Goal: Task Accomplishment & Management: Manage account settings

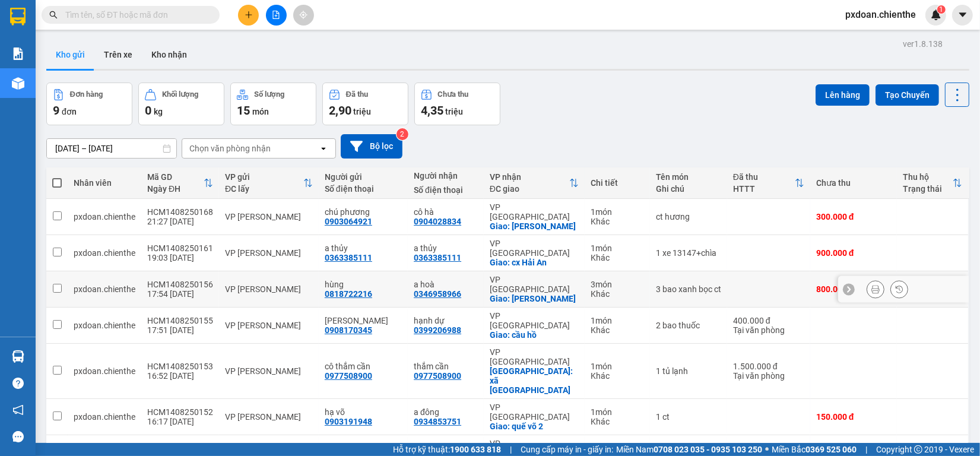
click at [300, 284] on div "VP [PERSON_NAME]" at bounding box center [269, 288] width 88 height 9
checkbox input "true"
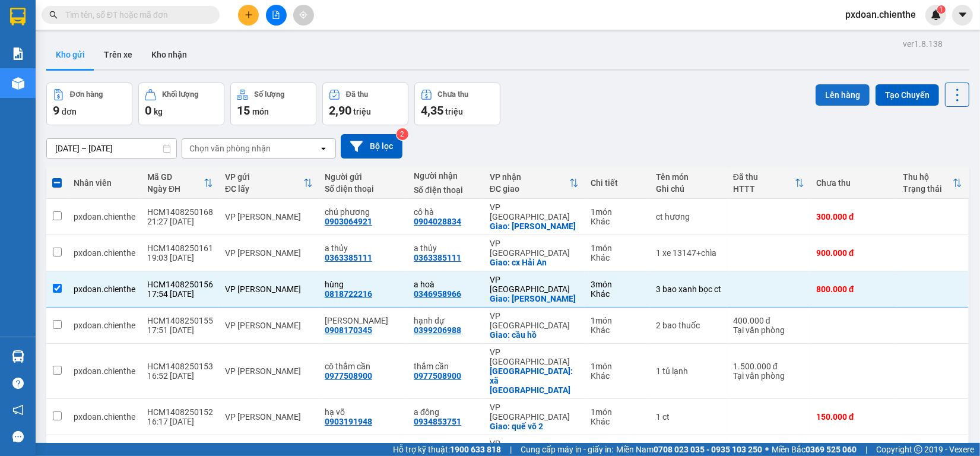
click at [821, 96] on button "Lên hàng" at bounding box center [842, 94] width 54 height 21
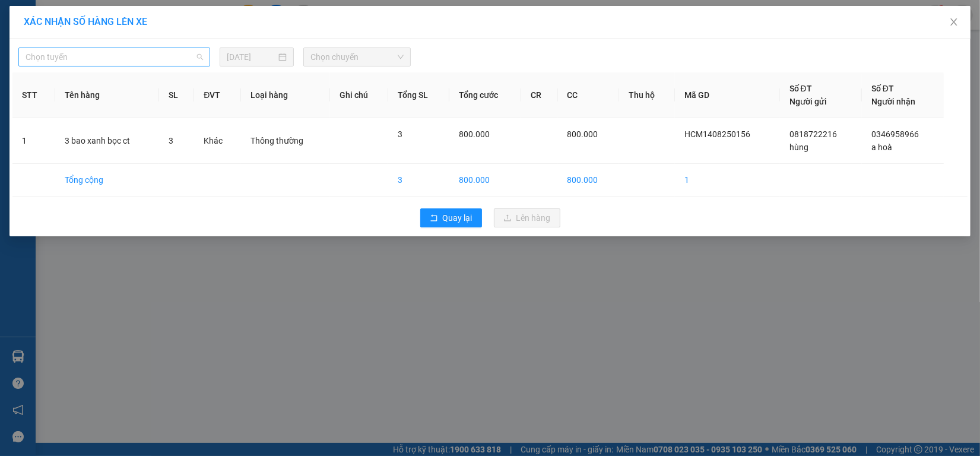
click at [172, 58] on span "Chọn tuyến" at bounding box center [114, 57] width 177 height 18
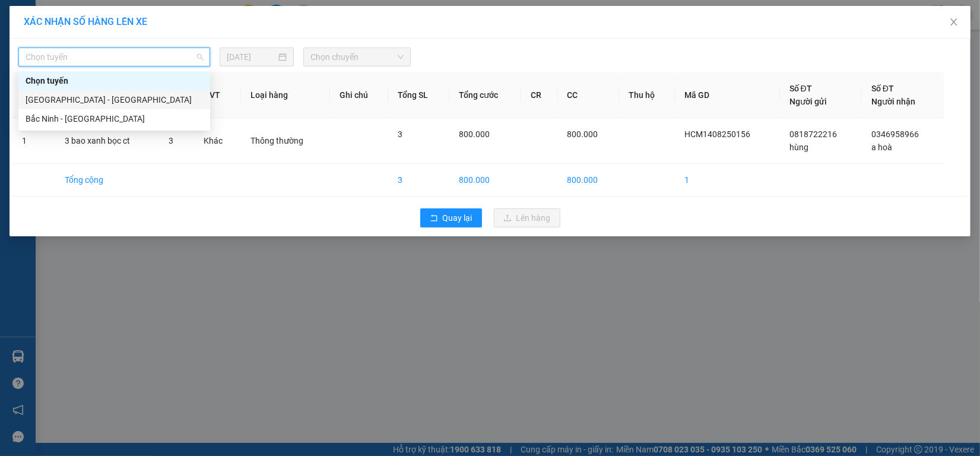
click at [143, 96] on div "[GEOGRAPHIC_DATA] - [GEOGRAPHIC_DATA]" at bounding box center [114, 99] width 177 height 13
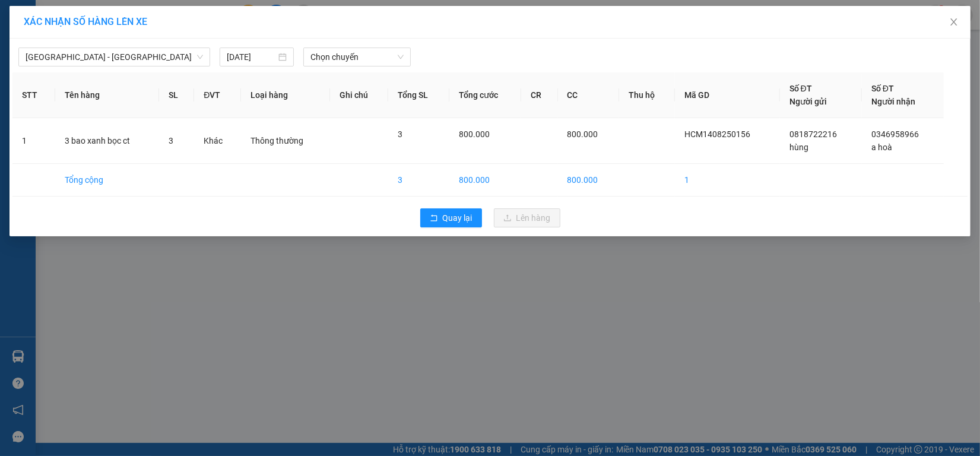
click at [253, 46] on div "[GEOGRAPHIC_DATA] - [GEOGRAPHIC_DATA] [DATE] Chọn chuyến" at bounding box center [489, 54] width 955 height 25
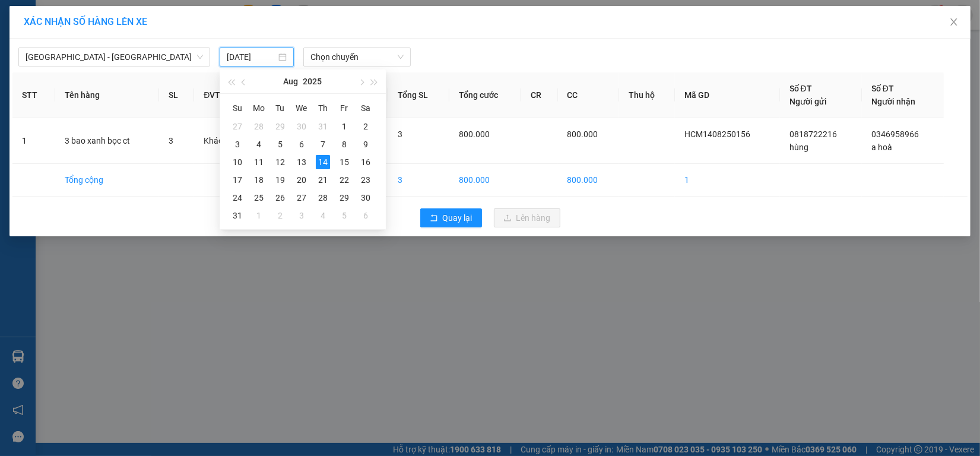
click at [259, 58] on input "[DATE]" at bounding box center [251, 56] width 49 height 13
click at [336, 158] on td "15" at bounding box center [344, 162] width 21 height 18
type input "[DATE]"
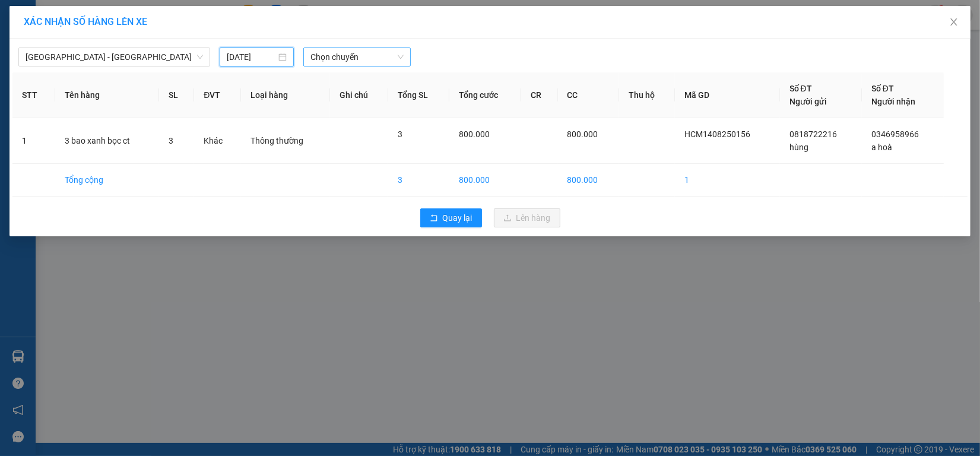
click at [345, 48] on span "Chọn chuyến" at bounding box center [357, 57] width 94 height 18
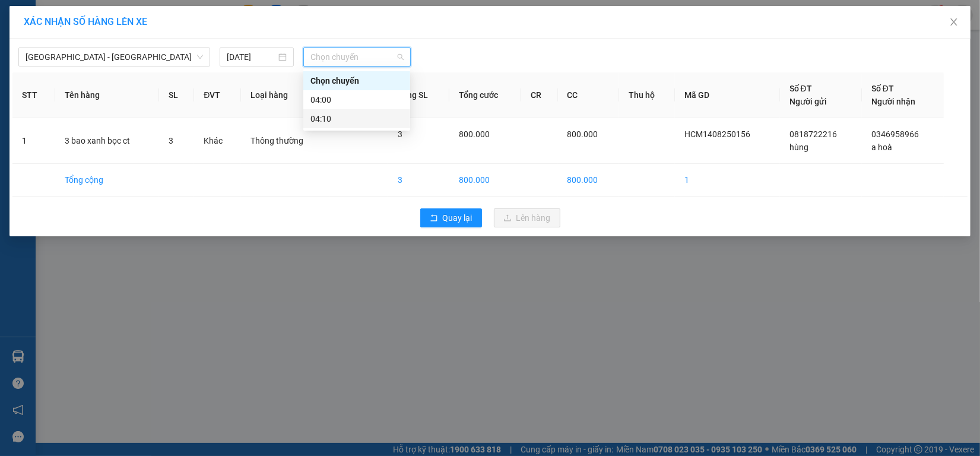
click at [354, 115] on div "04:10" at bounding box center [356, 118] width 93 height 13
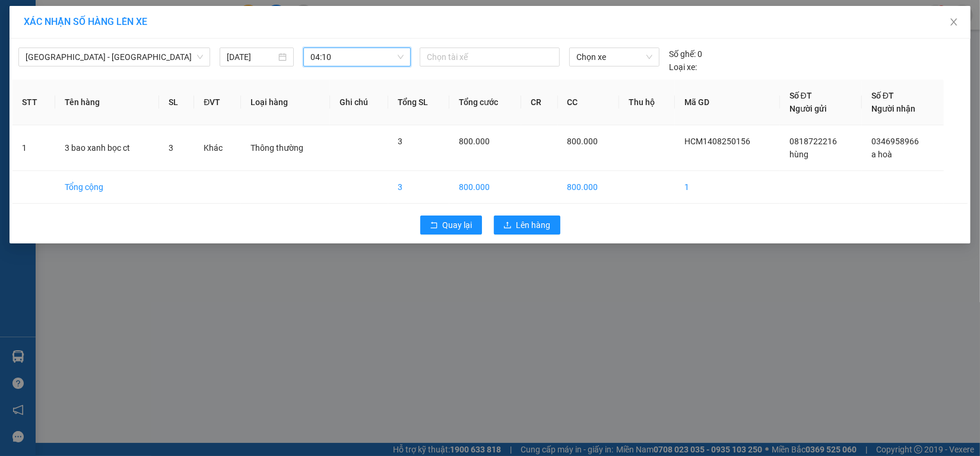
drag, startPoint x: 342, startPoint y: 36, endPoint x: 344, endPoint y: 43, distance: 7.5
click at [342, 37] on div "XÁC NHẬN SỐ HÀNG LÊN XE" at bounding box center [489, 22] width 961 height 33
click at [345, 51] on span "04:10" at bounding box center [357, 57] width 94 height 18
click at [347, 97] on div "04:00" at bounding box center [356, 99] width 93 height 13
click at [473, 47] on div "Chọn tài xế" at bounding box center [490, 56] width 140 height 19
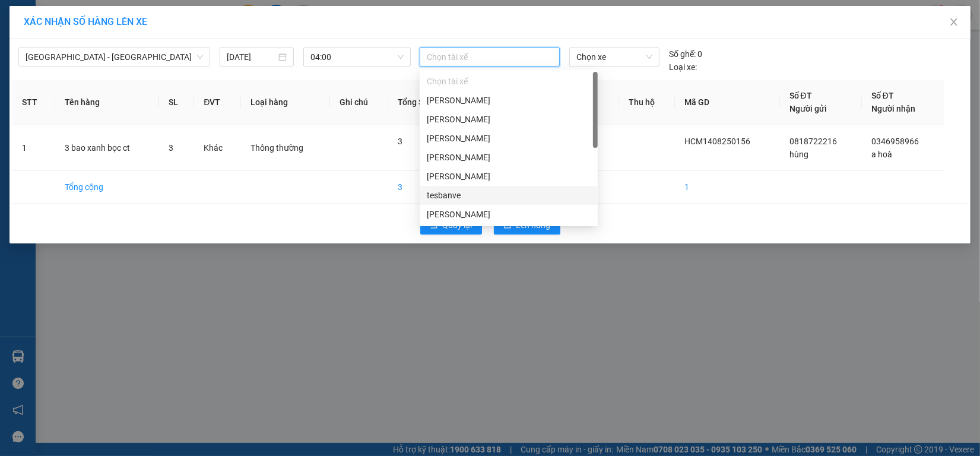
click at [470, 192] on div "tesbanve" at bounding box center [509, 195] width 164 height 13
click at [494, 103] on div "[PERSON_NAME]" at bounding box center [509, 100] width 164 height 13
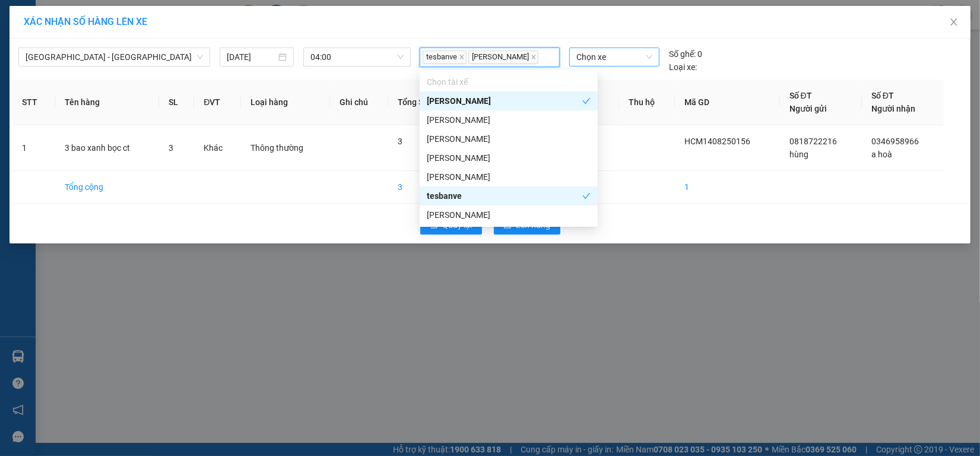
click at [605, 61] on span "Chọn xe" at bounding box center [614, 57] width 76 height 18
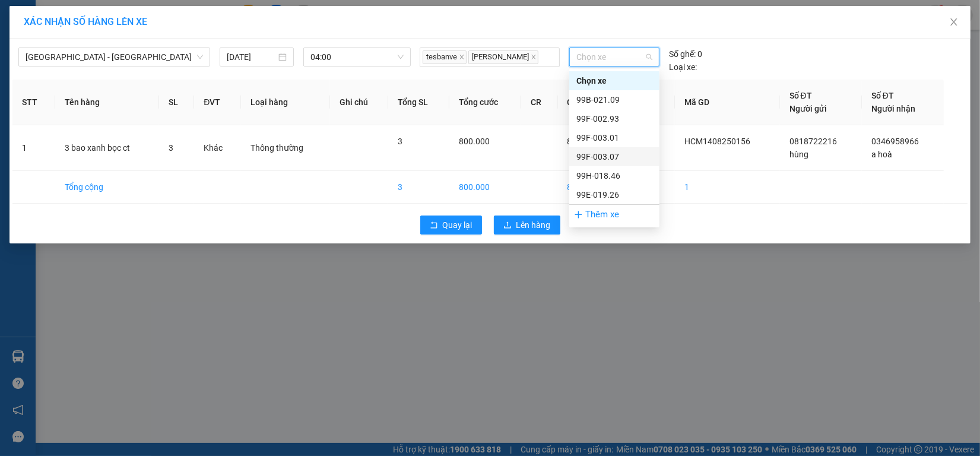
click at [589, 152] on div "99F-003.07" at bounding box center [614, 156] width 76 height 13
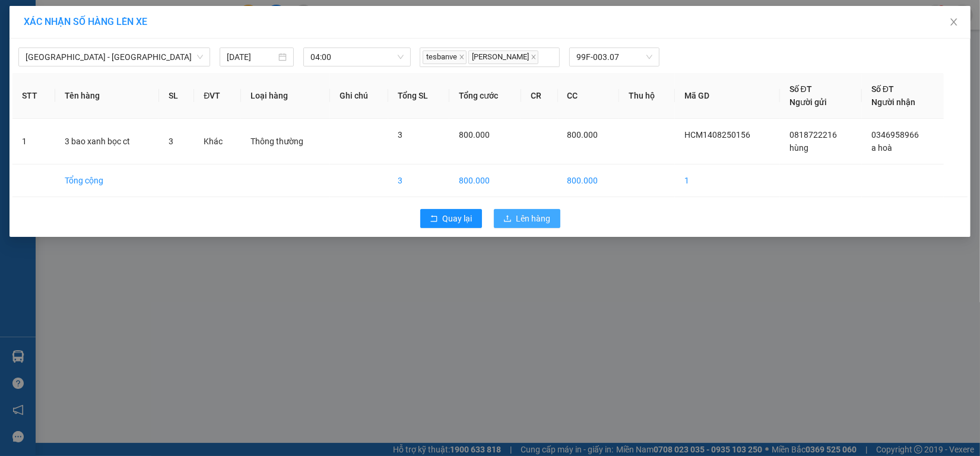
click at [534, 223] on span "Lên hàng" at bounding box center [533, 218] width 34 height 13
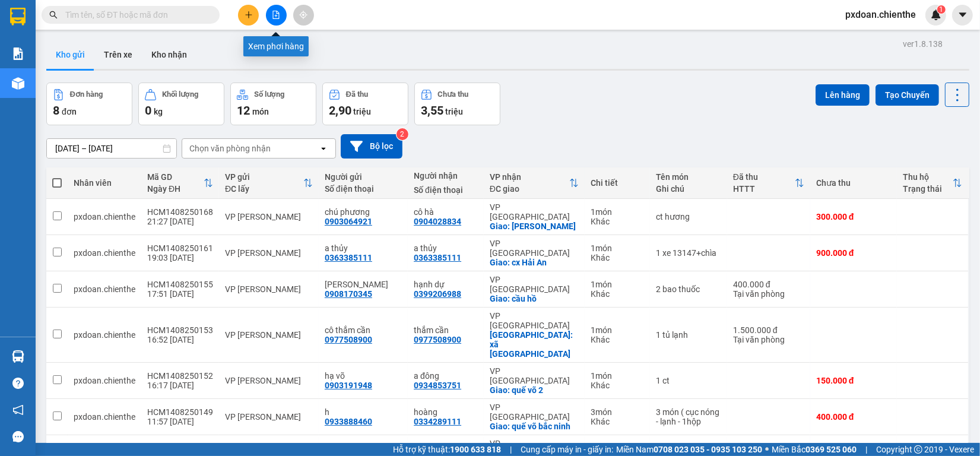
click at [277, 20] on button at bounding box center [276, 15] width 21 height 21
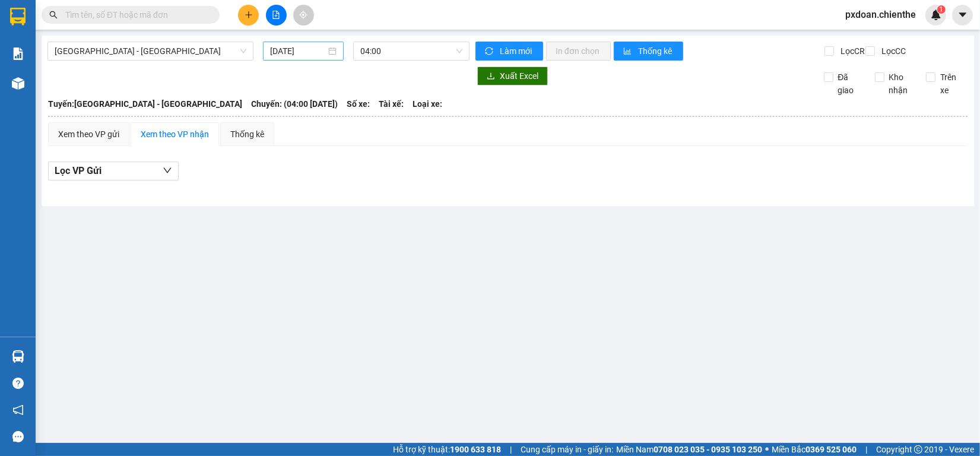
click at [307, 55] on input "[DATE]" at bounding box center [297, 51] width 55 height 13
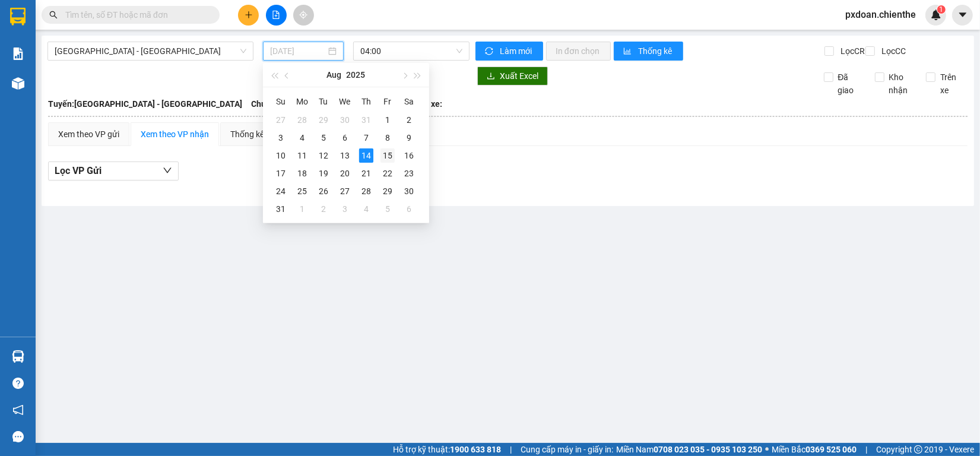
click at [381, 154] on div "15" at bounding box center [387, 155] width 14 height 14
type input "[DATE]"
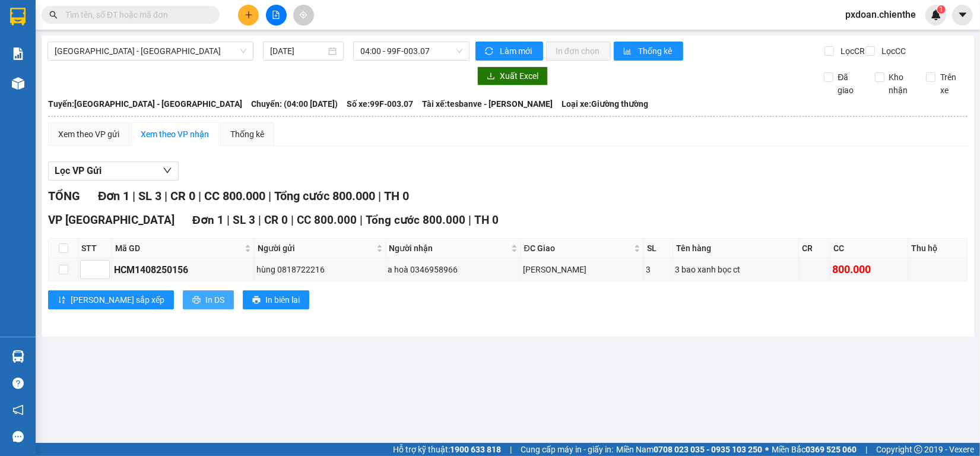
click at [205, 306] on span "In DS" at bounding box center [214, 299] width 19 height 13
click at [938, 15] on img at bounding box center [935, 14] width 11 height 11
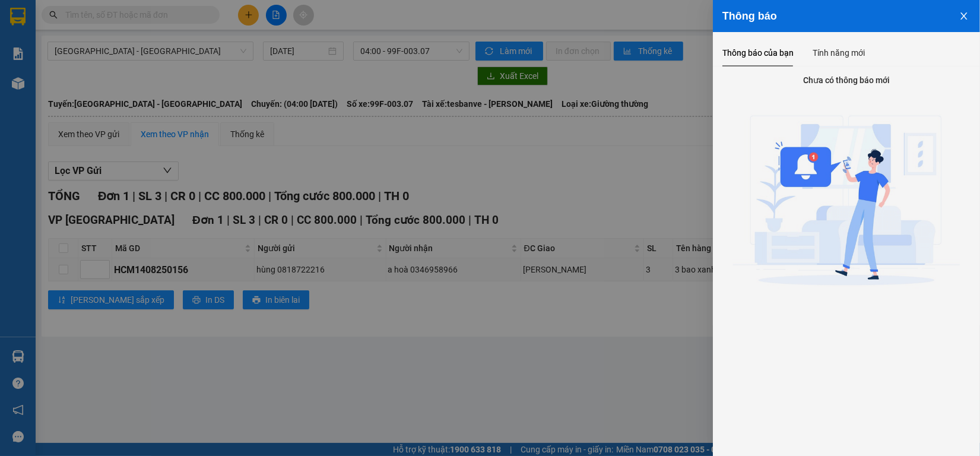
click at [968, 16] on icon "close" at bounding box center [963, 15] width 9 height 9
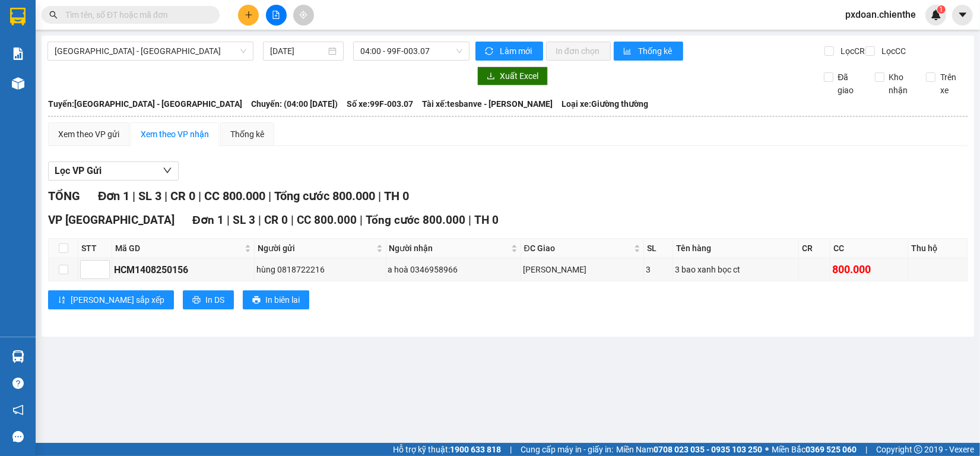
click at [484, 355] on main "[GEOGRAPHIC_DATA] - [GEOGRAPHIC_DATA] [DATE] 04:00 - 99F-003.07 Làm mới In đơn …" at bounding box center [490, 221] width 980 height 443
click at [939, 16] on img at bounding box center [935, 14] width 11 height 11
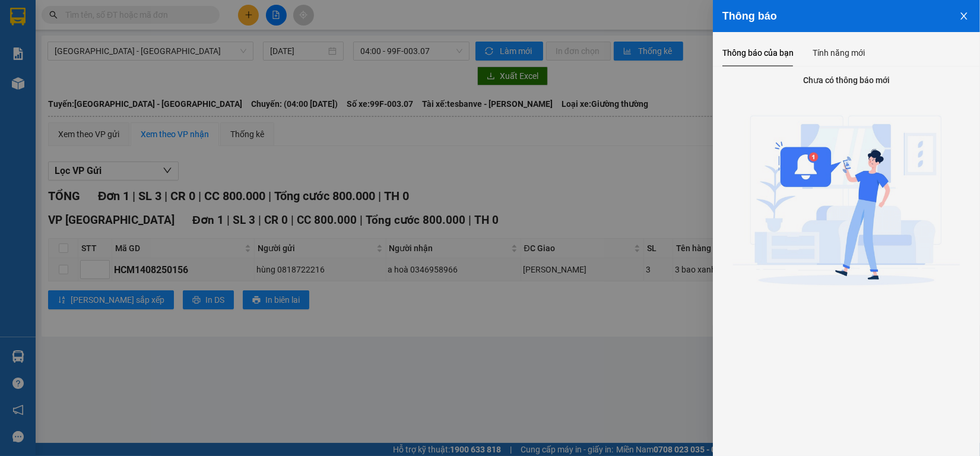
click at [970, 18] on button "Close" at bounding box center [964, 15] width 32 height 30
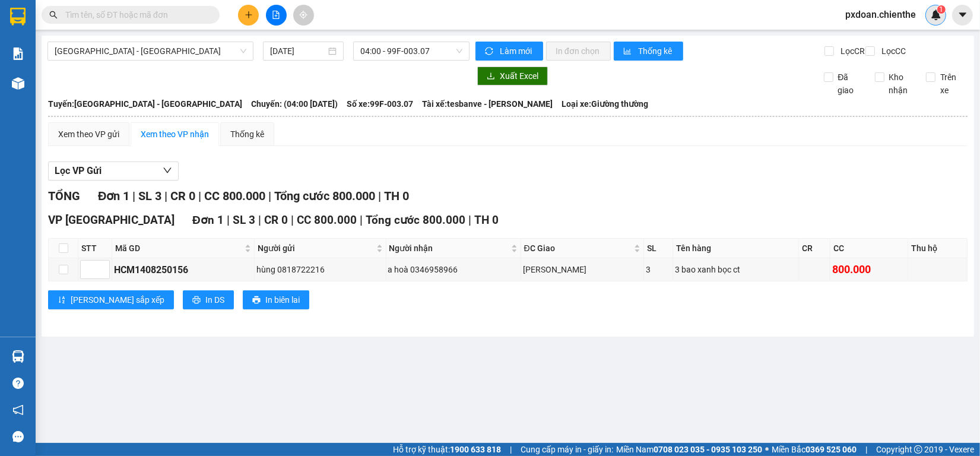
click at [930, 15] on img at bounding box center [935, 14] width 11 height 11
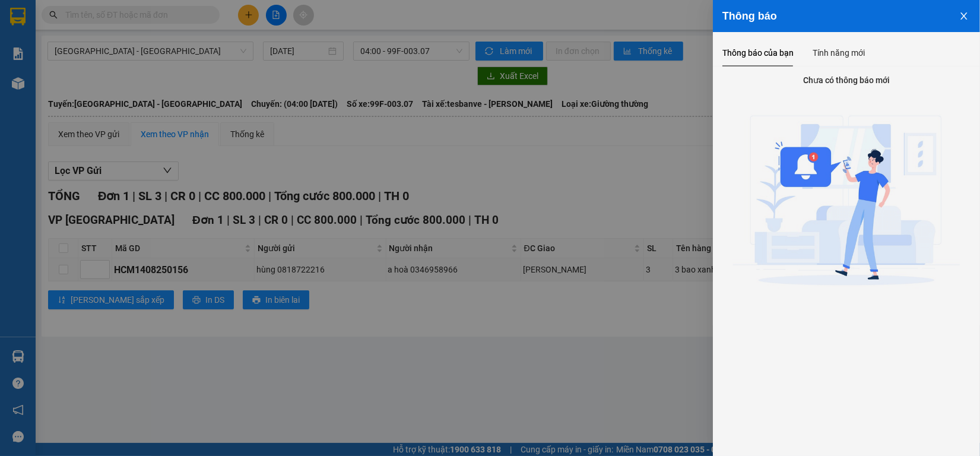
click at [966, 18] on icon "close" at bounding box center [963, 15] width 9 height 9
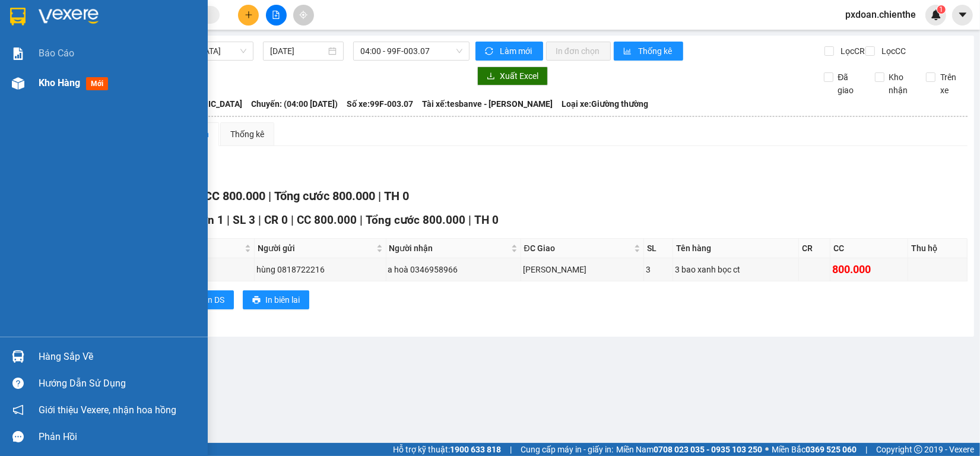
click at [56, 84] on span "Kho hàng" at bounding box center [60, 82] width 42 height 11
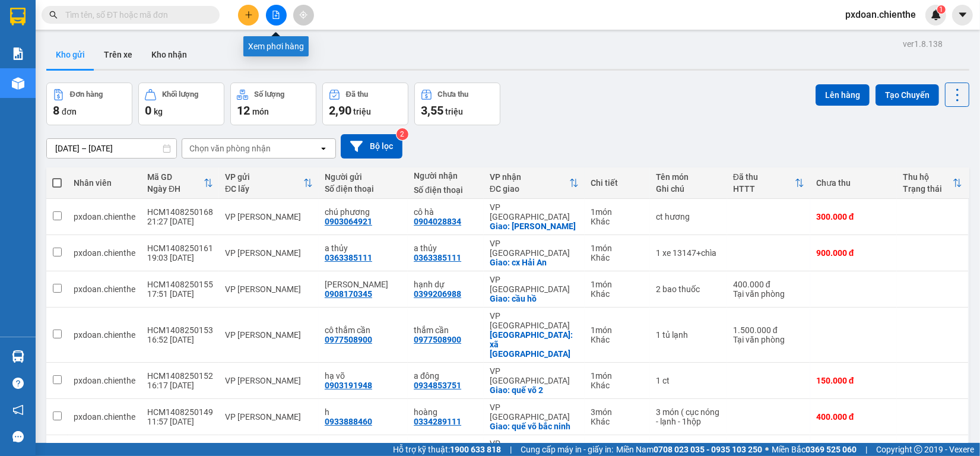
click at [274, 22] on button at bounding box center [276, 15] width 21 height 21
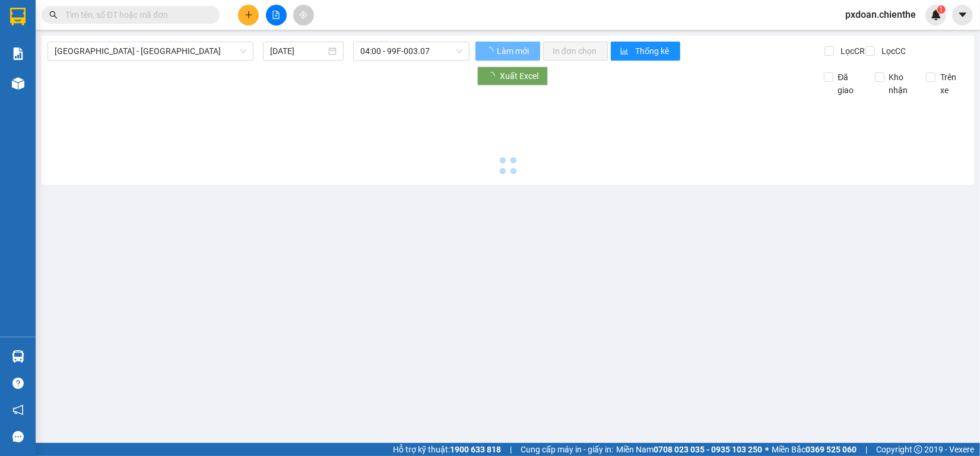
type input "[DATE]"
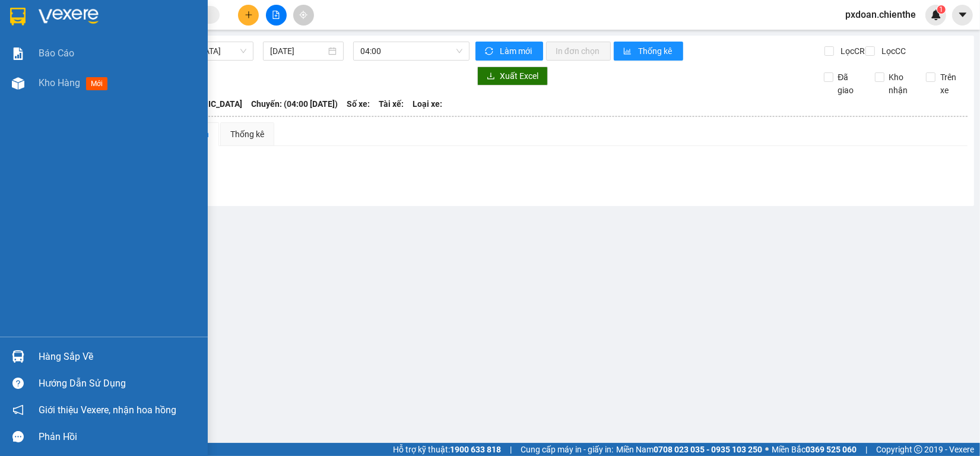
drag, startPoint x: 39, startPoint y: 79, endPoint x: 134, endPoint y: 114, distance: 100.6
click at [40, 80] on span "Kho hàng" at bounding box center [60, 82] width 42 height 11
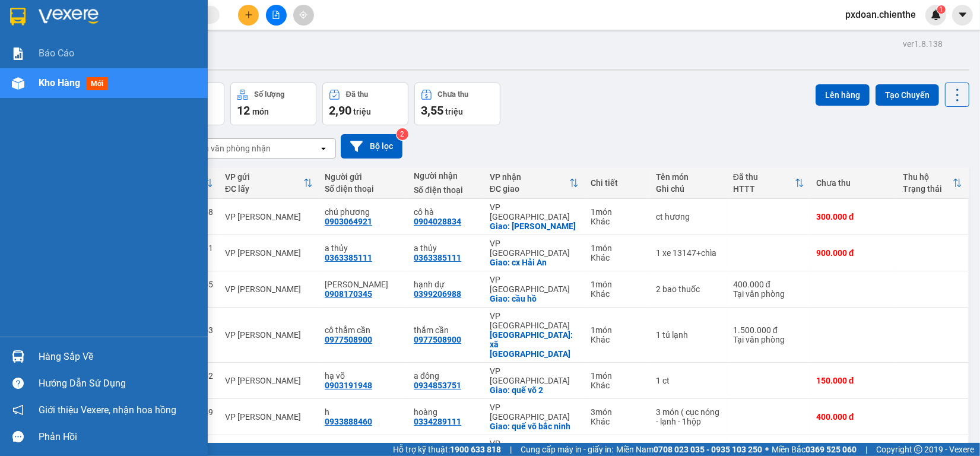
click at [23, 359] on img at bounding box center [18, 356] width 12 height 12
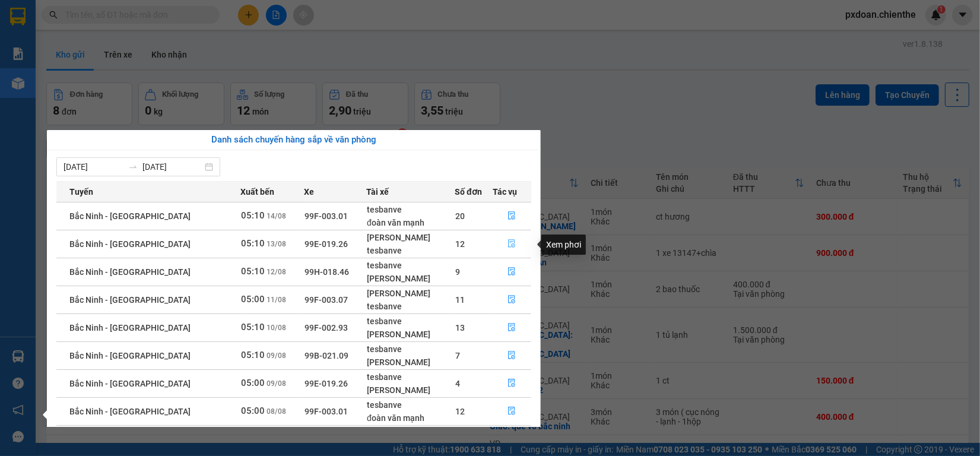
click at [509, 240] on icon "file-done" at bounding box center [511, 243] width 8 height 8
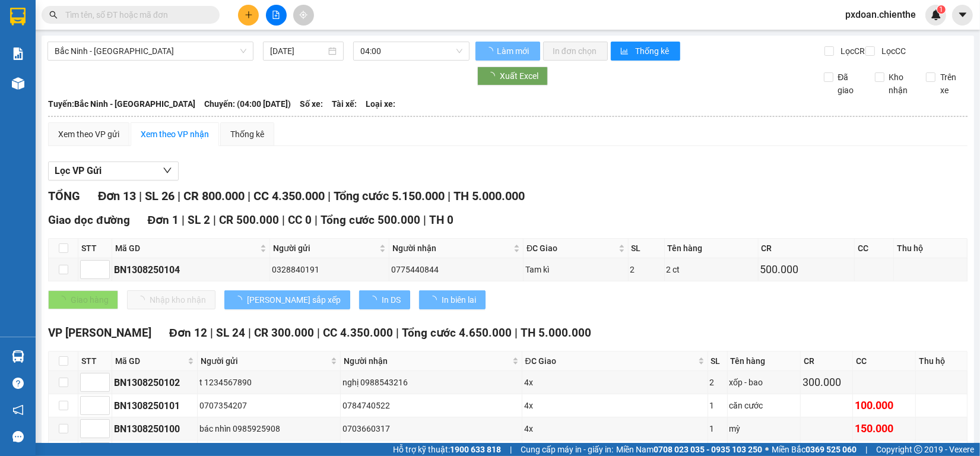
type input "[DATE]"
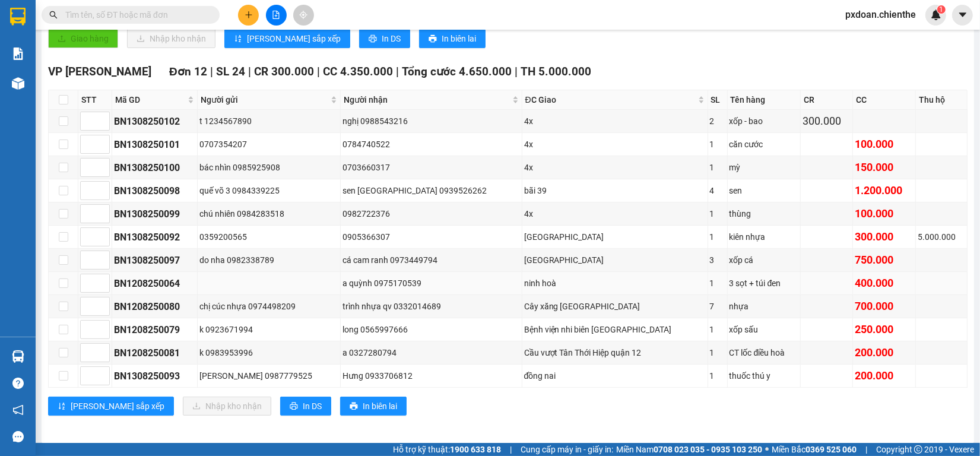
scroll to position [284, 0]
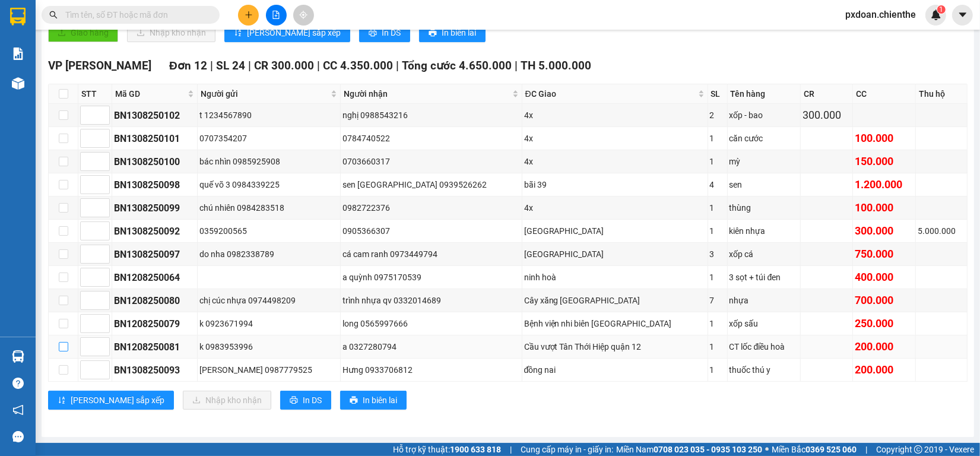
click at [63, 347] on input "checkbox" at bounding box center [63, 346] width 9 height 9
checkbox input "true"
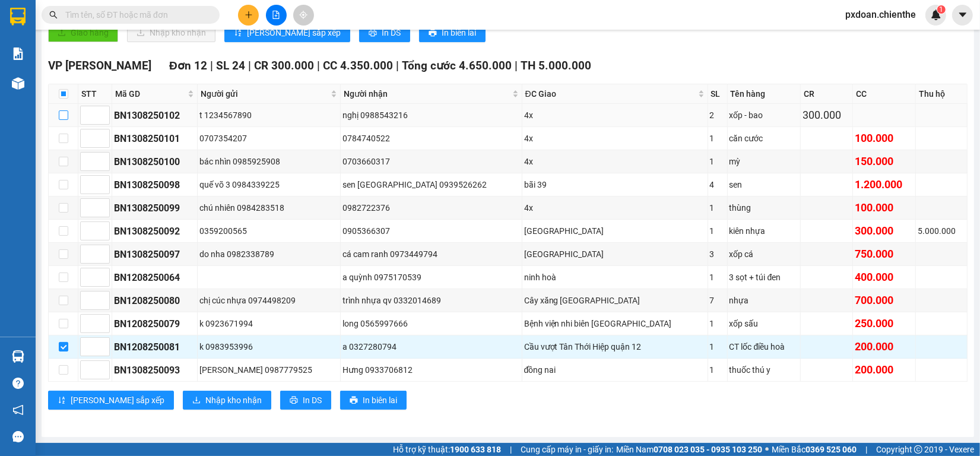
click at [66, 110] on input "checkbox" at bounding box center [63, 114] width 9 height 9
checkbox input "true"
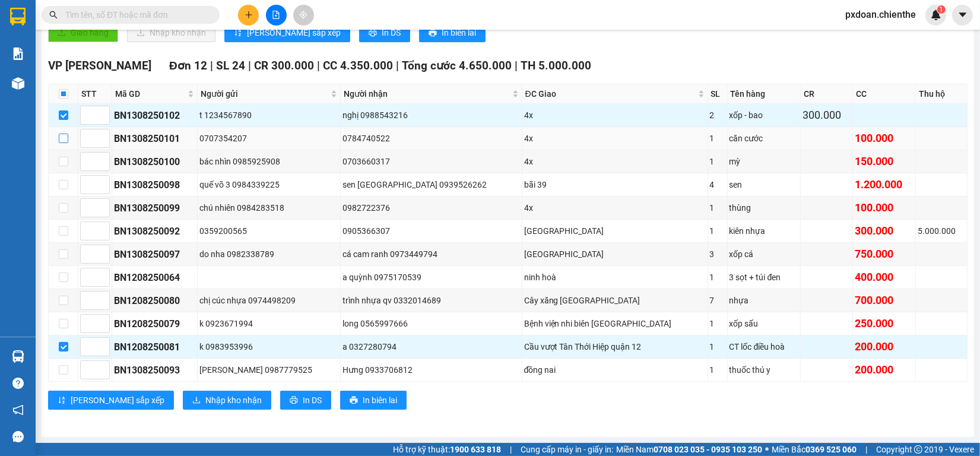
click at [63, 134] on input "checkbox" at bounding box center [63, 138] width 9 height 9
checkbox input "true"
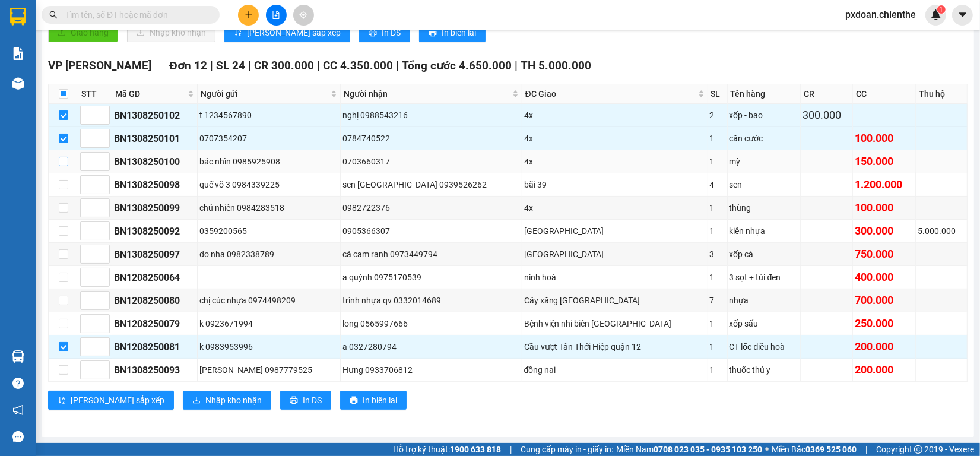
click at [62, 157] on input "checkbox" at bounding box center [63, 161] width 9 height 9
checkbox input "true"
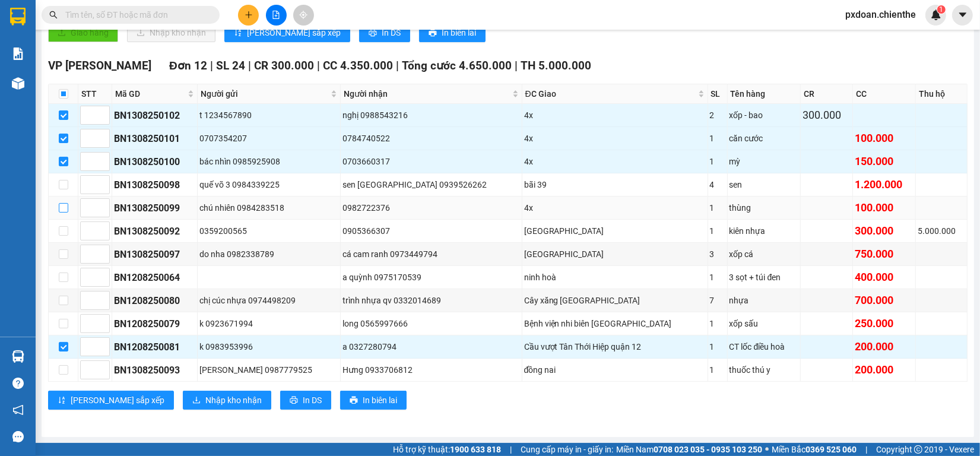
click at [66, 203] on input "checkbox" at bounding box center [63, 207] width 9 height 9
checkbox input "true"
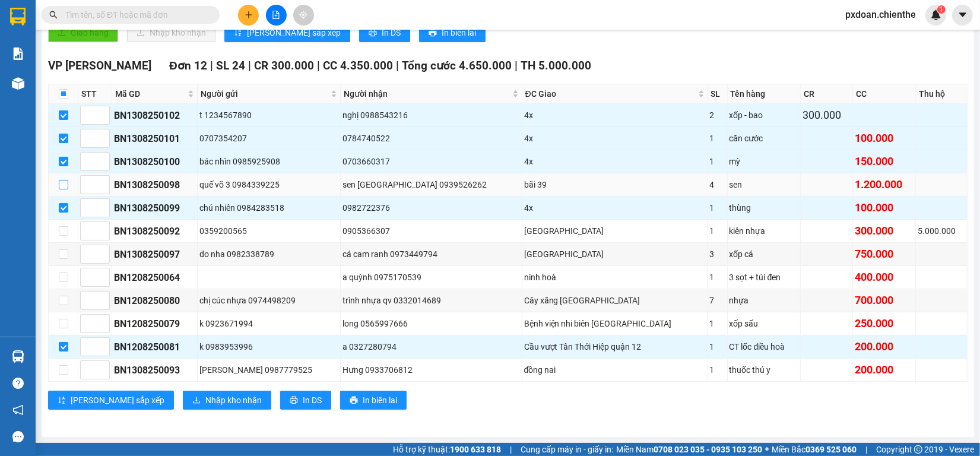
click at [67, 180] on input "checkbox" at bounding box center [63, 184] width 9 height 9
checkbox input "true"
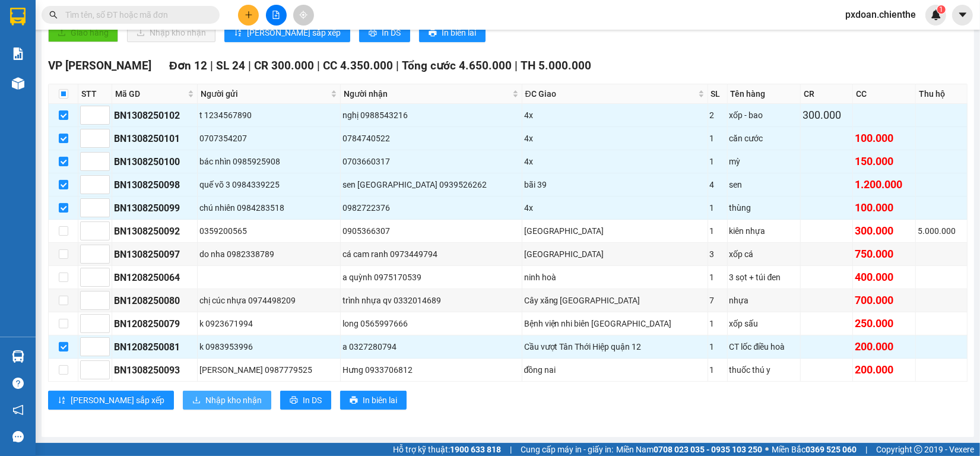
click at [205, 399] on span "Nhập kho nhận" at bounding box center [233, 399] width 56 height 13
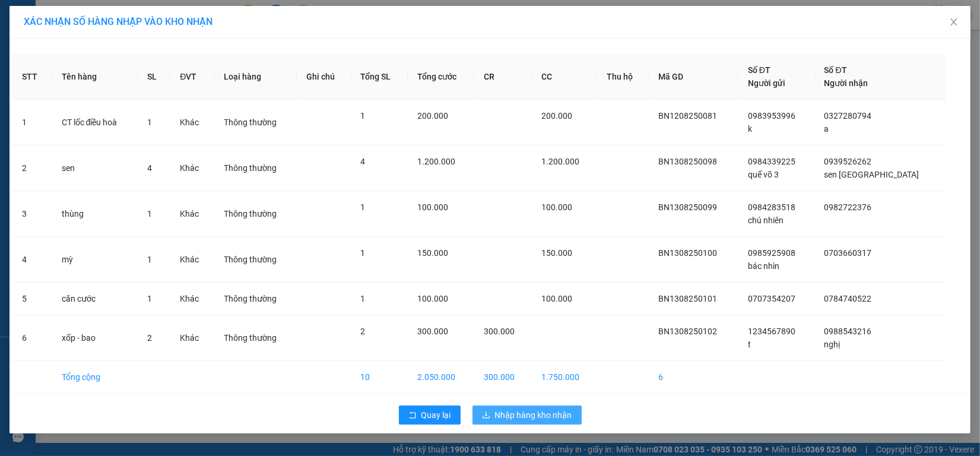
click at [535, 424] on button "Nhập hàng kho nhận" at bounding box center [526, 414] width 109 height 19
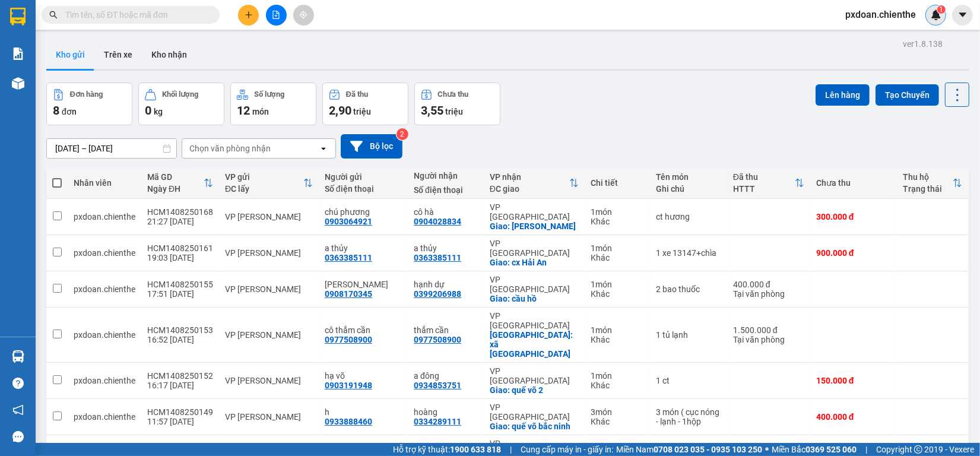
click at [941, 19] on img at bounding box center [935, 14] width 11 height 11
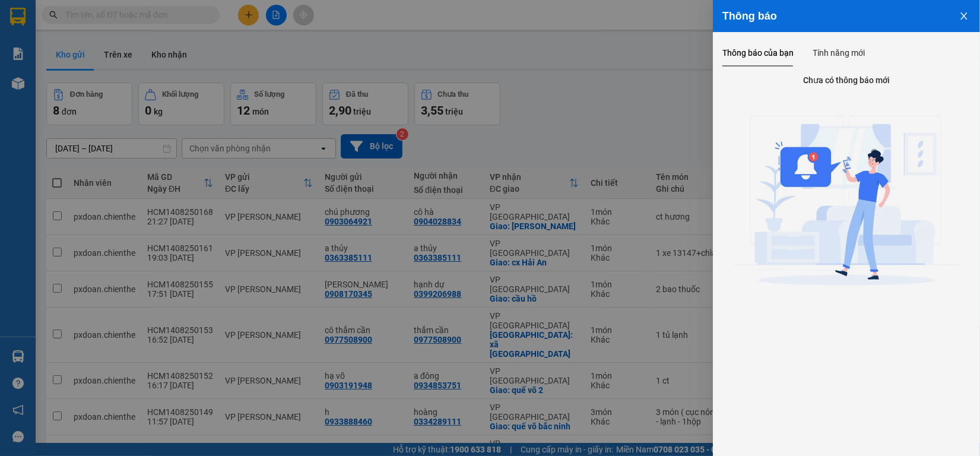
click at [966, 20] on icon "close" at bounding box center [963, 15] width 9 height 9
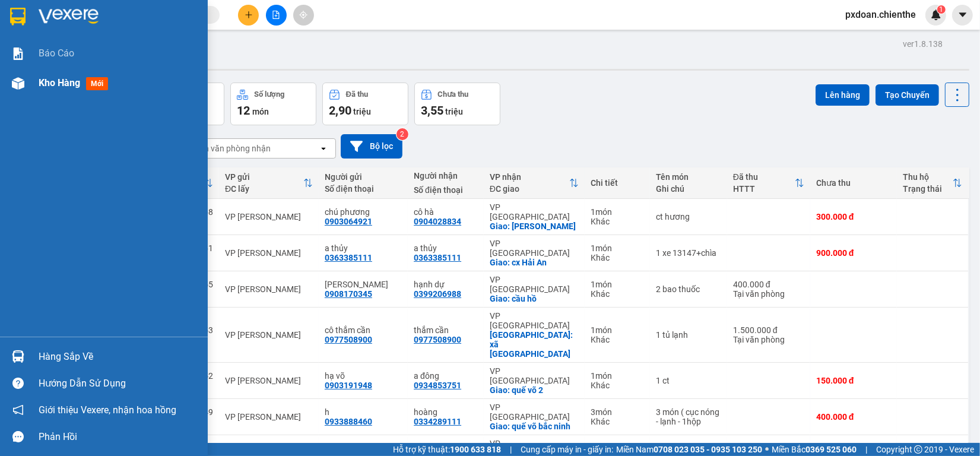
click at [22, 83] on img at bounding box center [18, 83] width 12 height 12
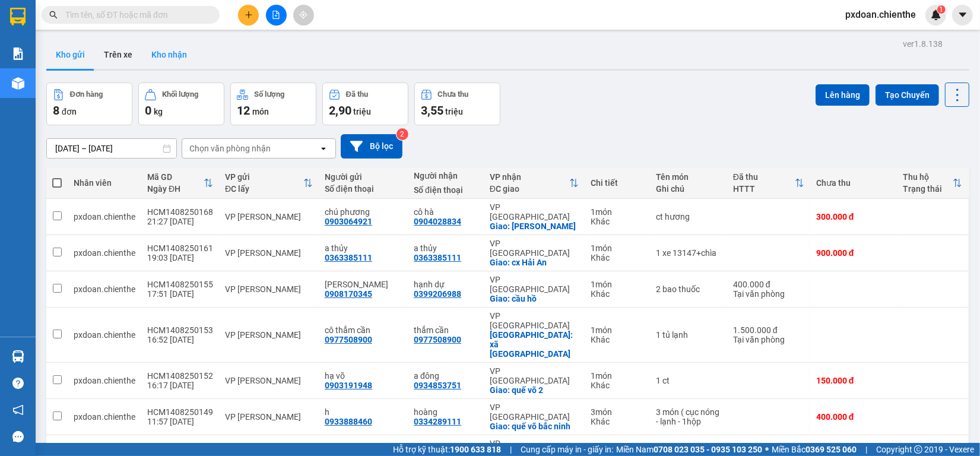
click at [190, 54] on button "Kho nhận" at bounding box center [169, 54] width 55 height 28
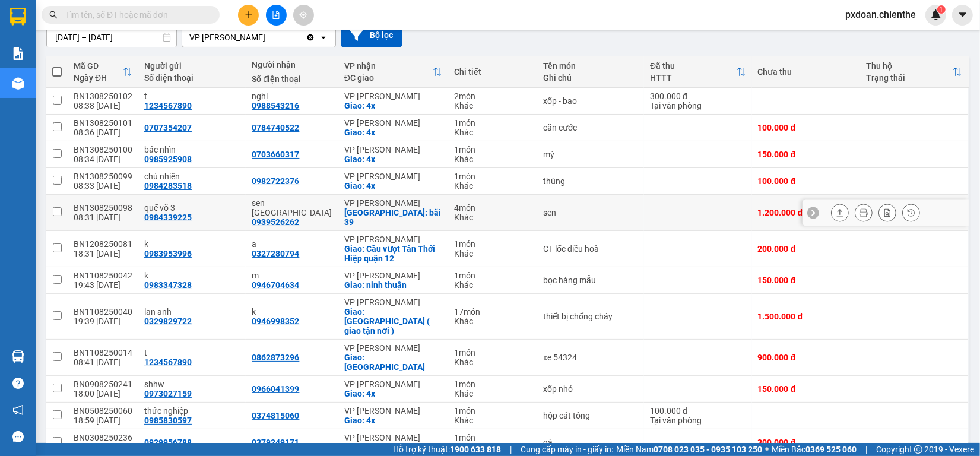
scroll to position [148, 0]
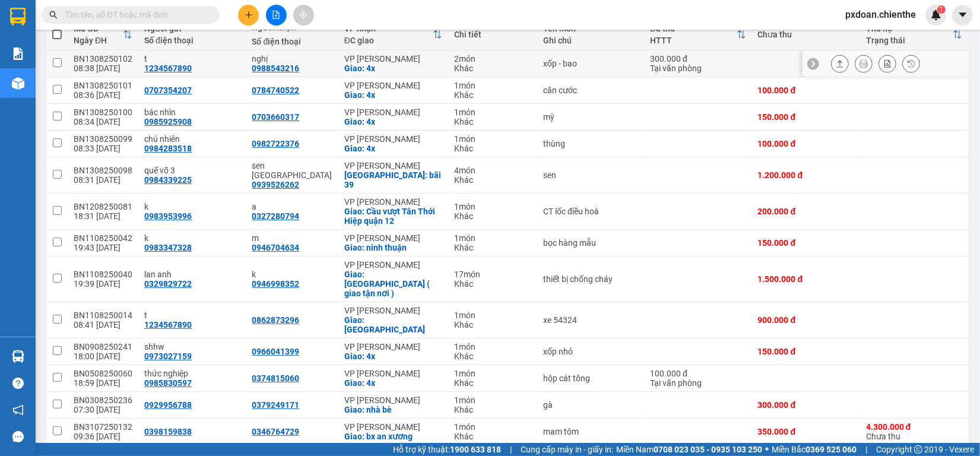
click at [122, 58] on div "BN1308250102" at bounding box center [103, 58] width 59 height 9
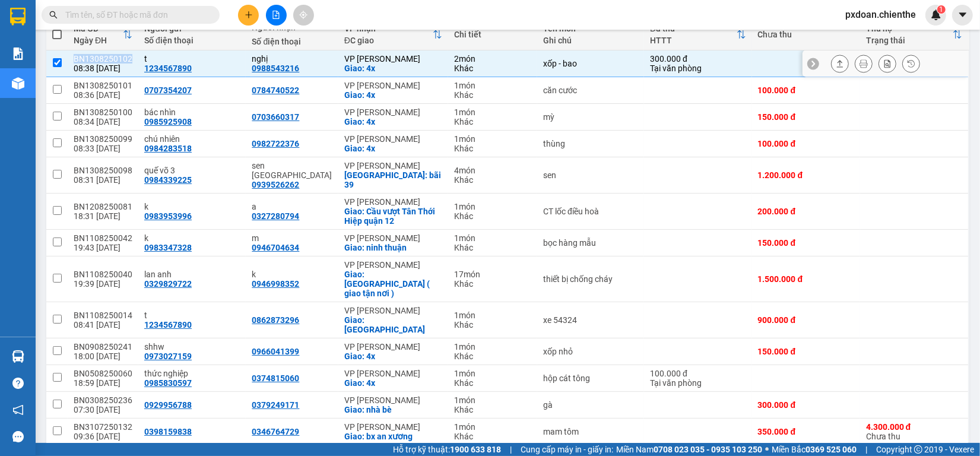
click at [122, 58] on div "BN1308250102" at bounding box center [103, 58] width 59 height 9
checkbox input "false"
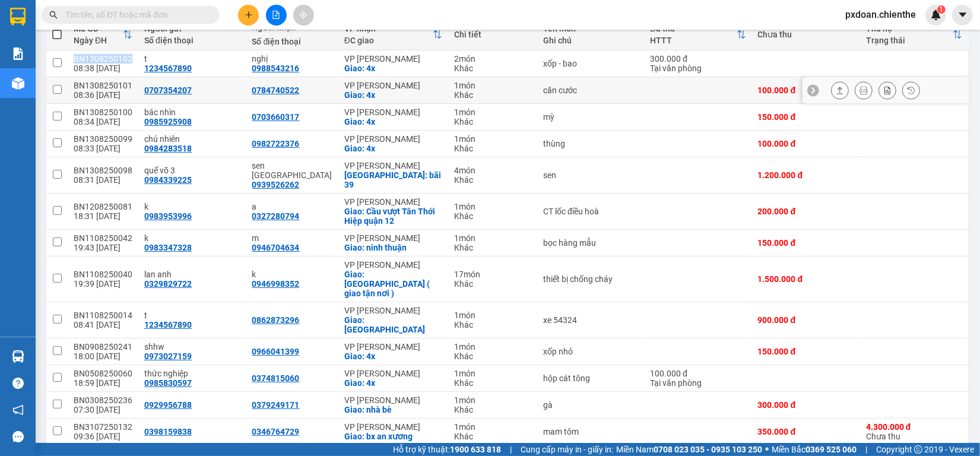
copy div "BN1308250102"
click at [141, 16] on input "text" at bounding box center [135, 14] width 140 height 13
paste input "BN1308250102"
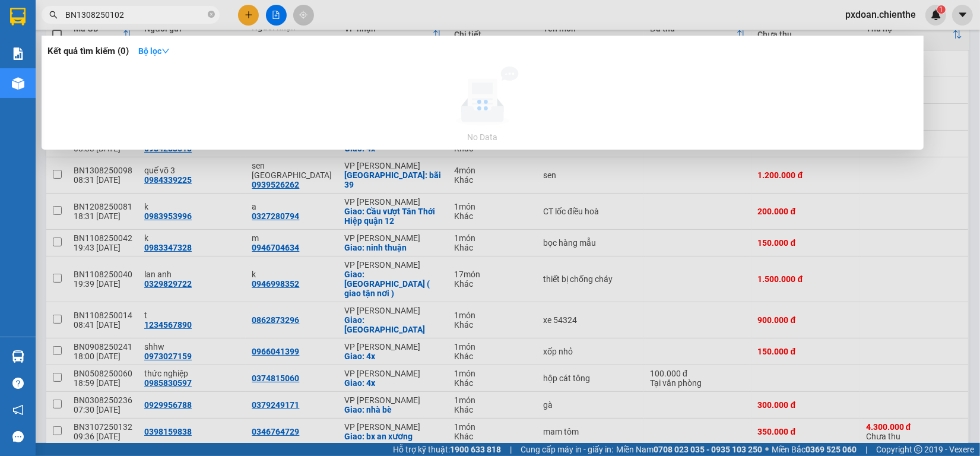
type input "BN1308250102"
click at [310, 103] on div at bounding box center [482, 104] width 870 height 77
click at [312, 105] on div at bounding box center [482, 104] width 870 height 77
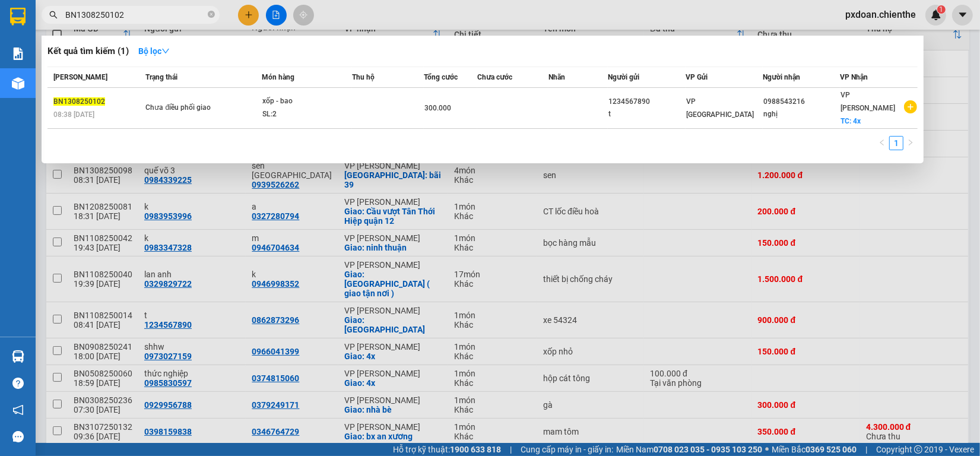
click at [312, 108] on div "SL: 2" at bounding box center [306, 114] width 89 height 13
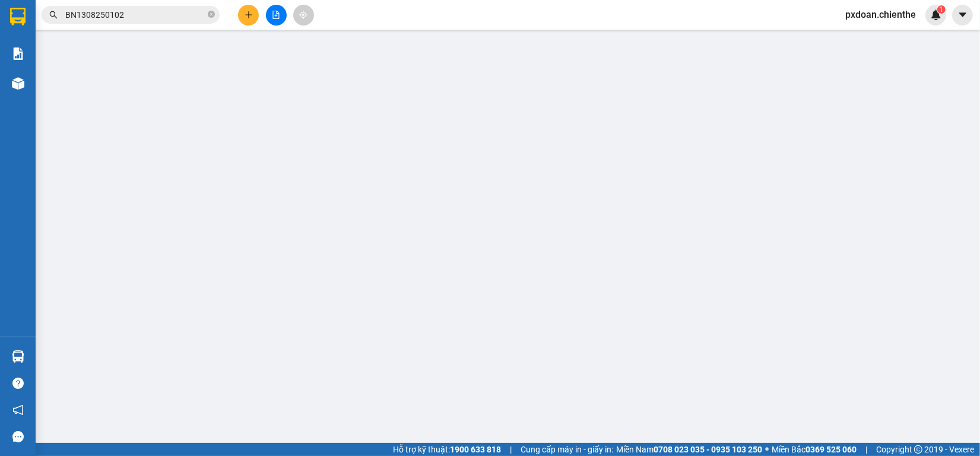
type input "1234567890"
type input "t"
type input "0988543216"
type input "nghị"
type input "300.000"
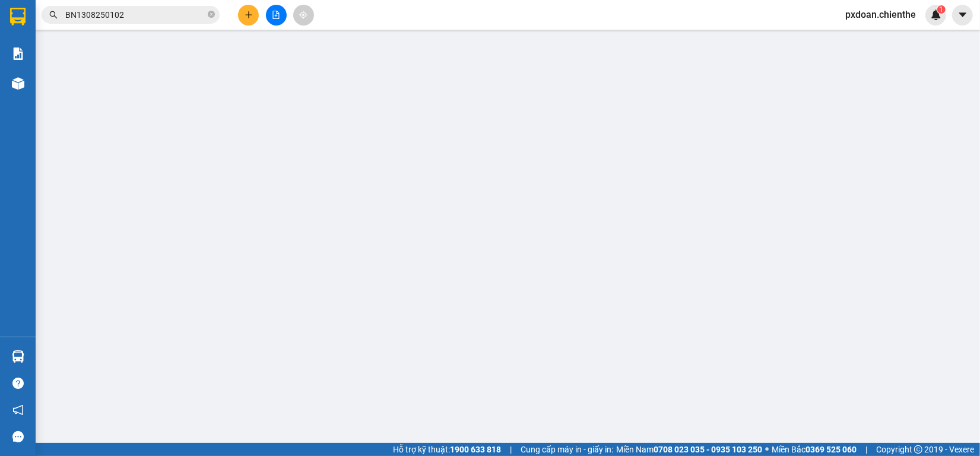
type input "0"
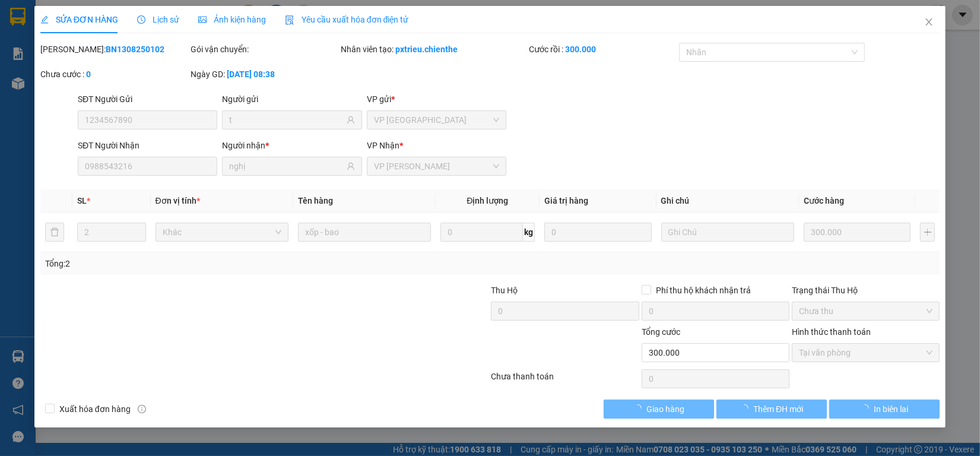
click at [863, 353] on span "Tại văn phòng" at bounding box center [866, 353] width 134 height 18
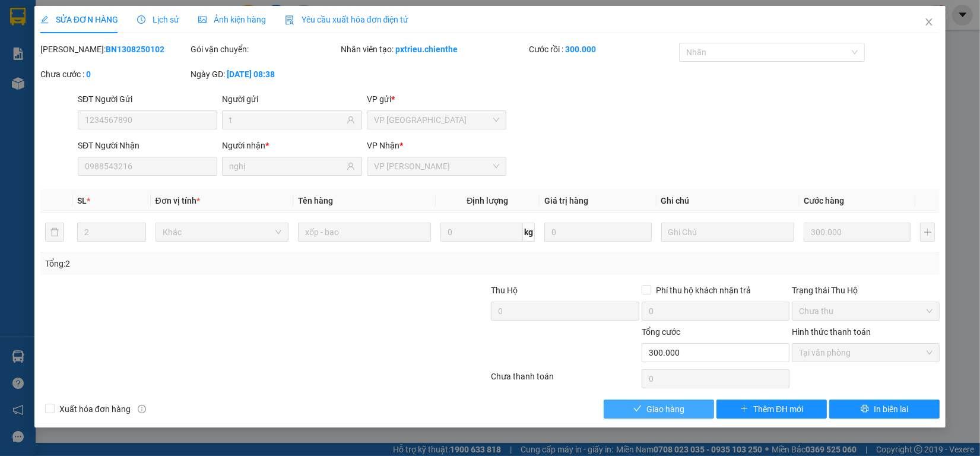
click at [677, 398] on div "Total Paid Fee 300.000 Total UnPaid Fee 0 Cash Collection Total Fee Mã ĐH: BN13…" at bounding box center [489, 231] width 899 height 376
click at [675, 402] on span "Giao hàng" at bounding box center [665, 408] width 38 height 13
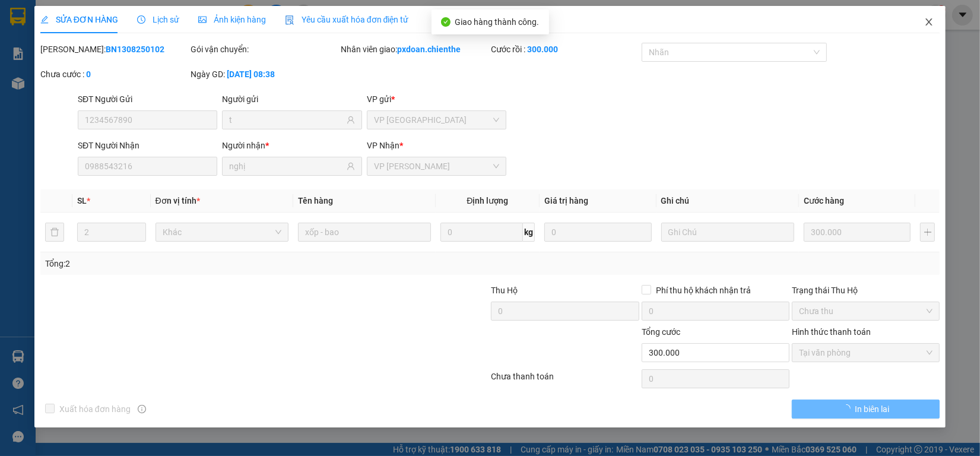
click at [930, 27] on icon "close" at bounding box center [928, 21] width 9 height 9
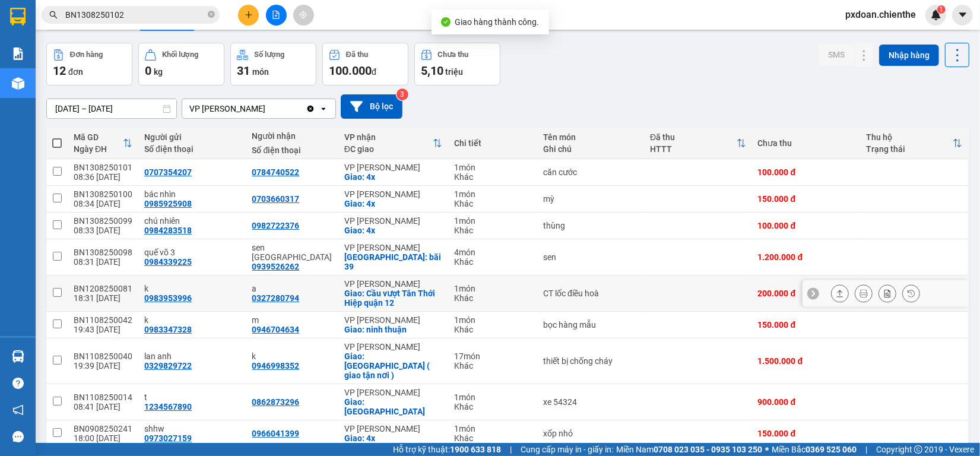
scroll to position [74, 0]
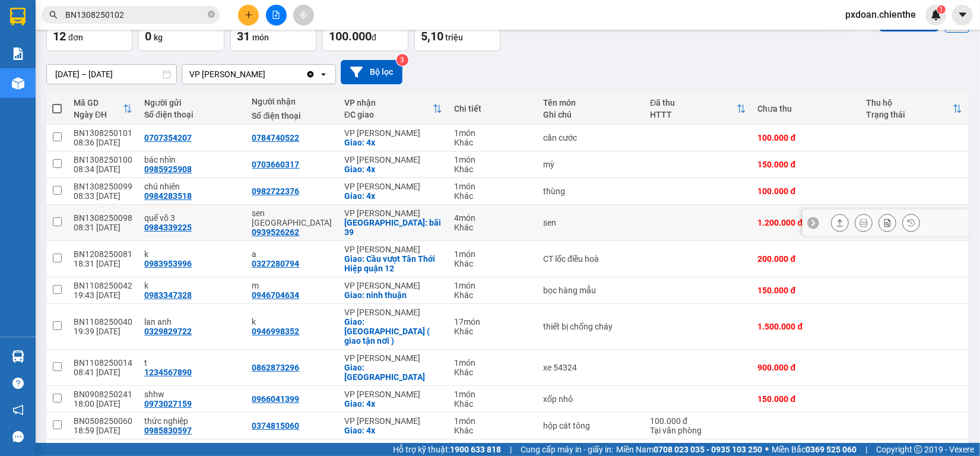
click at [100, 213] on div "BN1308250098" at bounding box center [103, 217] width 59 height 9
checkbox input "false"
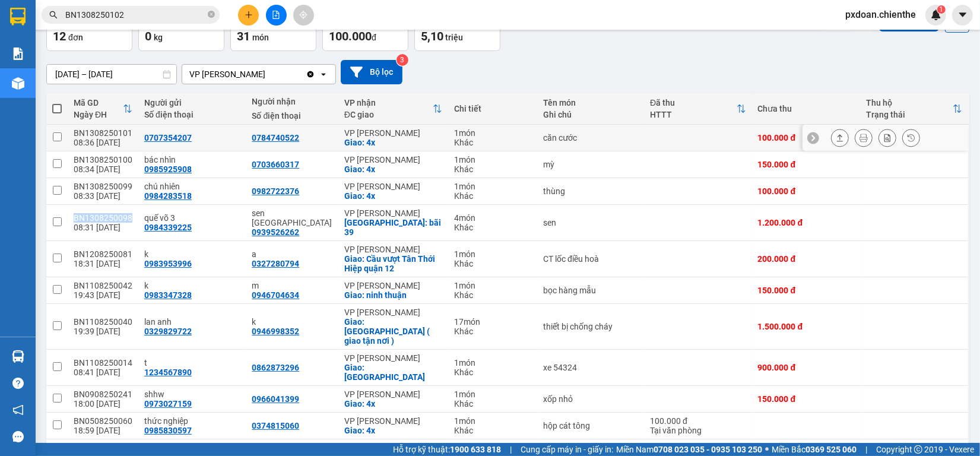
copy div "BN1308250098"
click at [146, 9] on input "BN1308250102" at bounding box center [135, 14] width 140 height 13
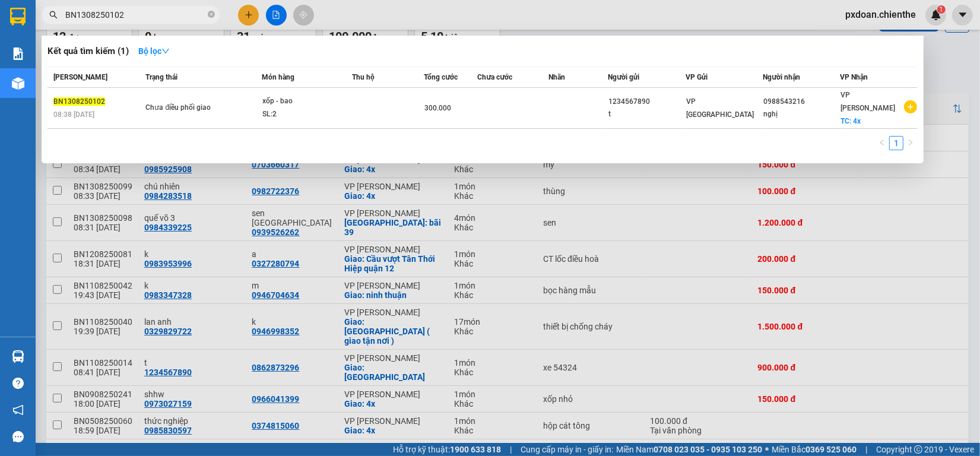
type input "v"
click at [146, 9] on input "v" at bounding box center [135, 14] width 140 height 13
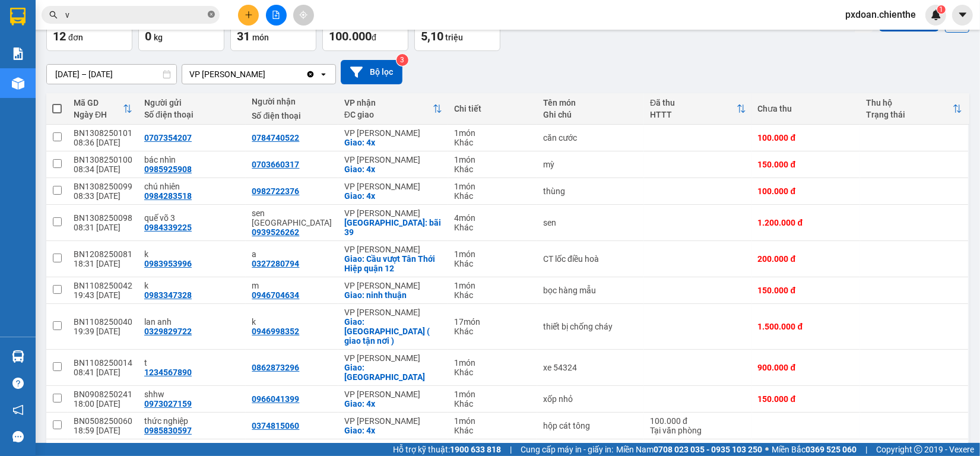
click at [209, 14] on icon "close-circle" at bounding box center [211, 14] width 7 height 7
paste input "BN1308250098"
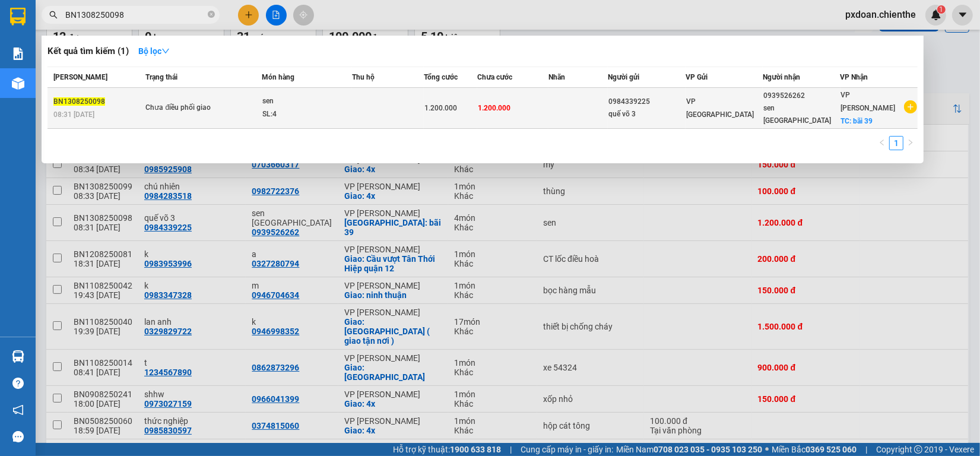
type input "BN1308250098"
click at [336, 108] on div "SL: 4" at bounding box center [306, 114] width 89 height 13
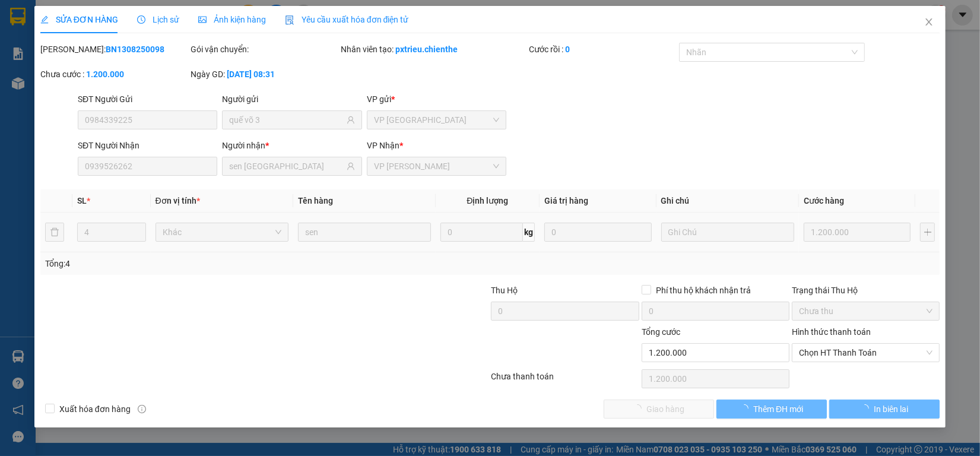
type input "0984339225"
type input "quế võ 3"
type input "0939526262"
type input "sen [GEOGRAPHIC_DATA]"
type input "1.200.000"
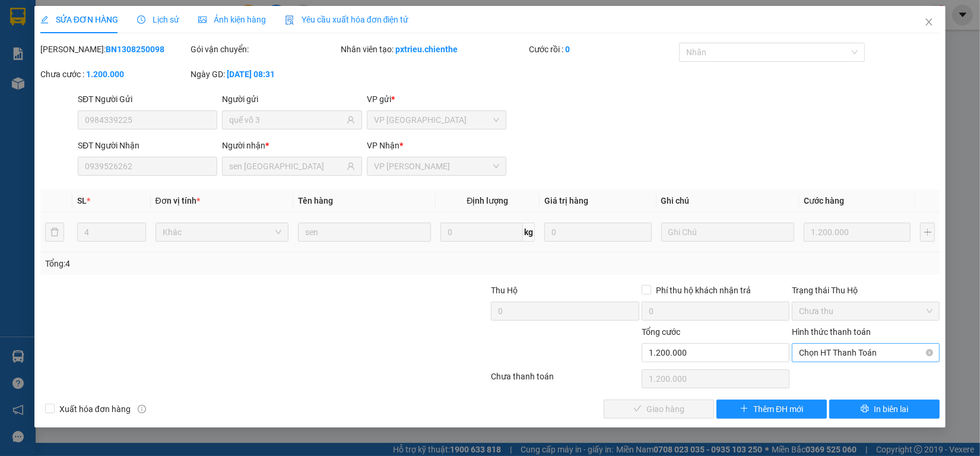
click at [817, 350] on span "Chọn HT Thanh Toán" at bounding box center [866, 353] width 134 height 18
click at [807, 372] on div "Tại văn phòng" at bounding box center [866, 376] width 134 height 13
type input "0"
drag, startPoint x: 671, startPoint y: 407, endPoint x: 736, endPoint y: 336, distance: 96.6
click at [671, 406] on span "Giao hàng" at bounding box center [665, 408] width 38 height 13
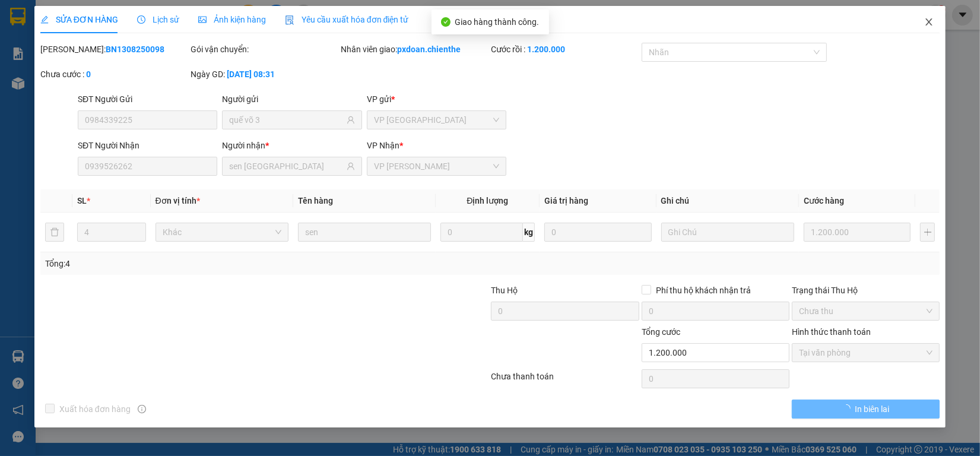
click at [925, 25] on icon "close" at bounding box center [928, 21] width 9 height 9
